Goal: Task Accomplishment & Management: Manage account settings

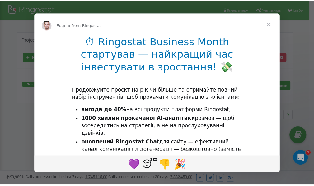
scroll to position [93, 0]
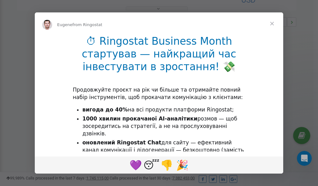
click at [273, 24] on span "Close" at bounding box center [272, 23] width 22 height 22
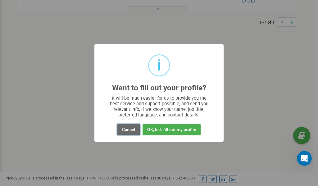
click at [128, 130] on button "Cancel" at bounding box center [128, 129] width 22 height 11
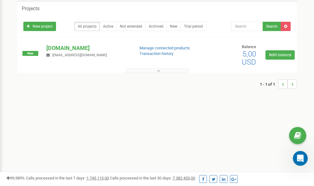
scroll to position [0, 0]
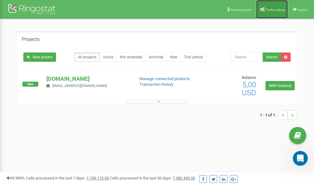
click at [270, 8] on span "Profile settings" at bounding box center [274, 9] width 19 height 3
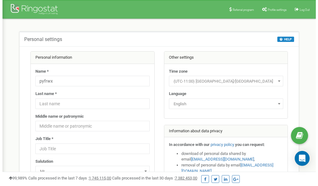
scroll to position [31, 0]
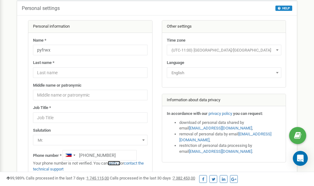
click at [116, 162] on link "verify it" at bounding box center [114, 163] width 13 height 5
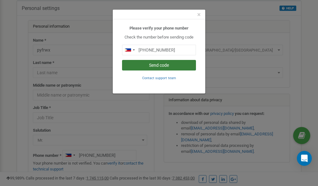
click at [176, 63] on button "Send code" at bounding box center [159, 65] width 74 height 11
